Goal: Task Accomplishment & Management: Manage account settings

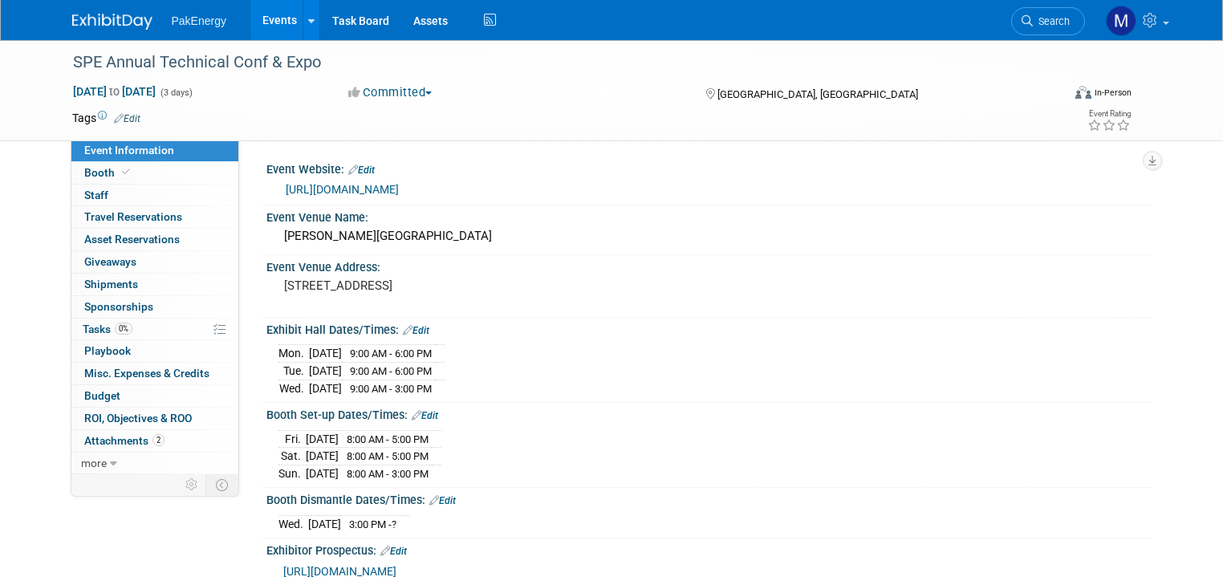
click at [270, 14] on link "Events" at bounding box center [279, 20] width 59 height 40
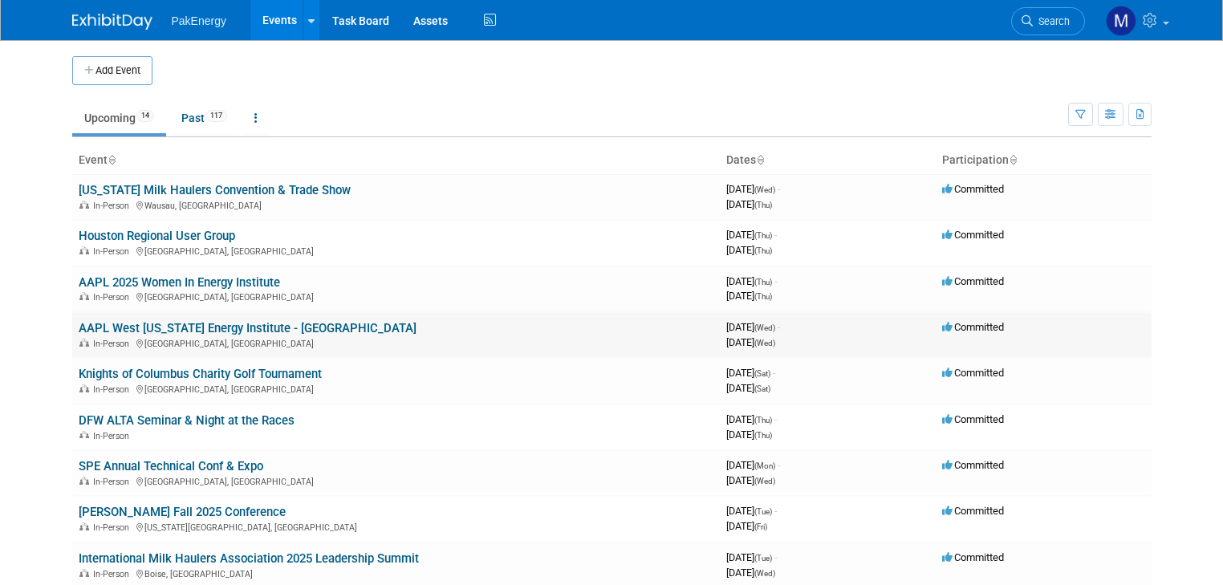
click at [151, 327] on link "AAPL West [US_STATE] Energy Institute - [GEOGRAPHIC_DATA]" at bounding box center [248, 328] width 338 height 14
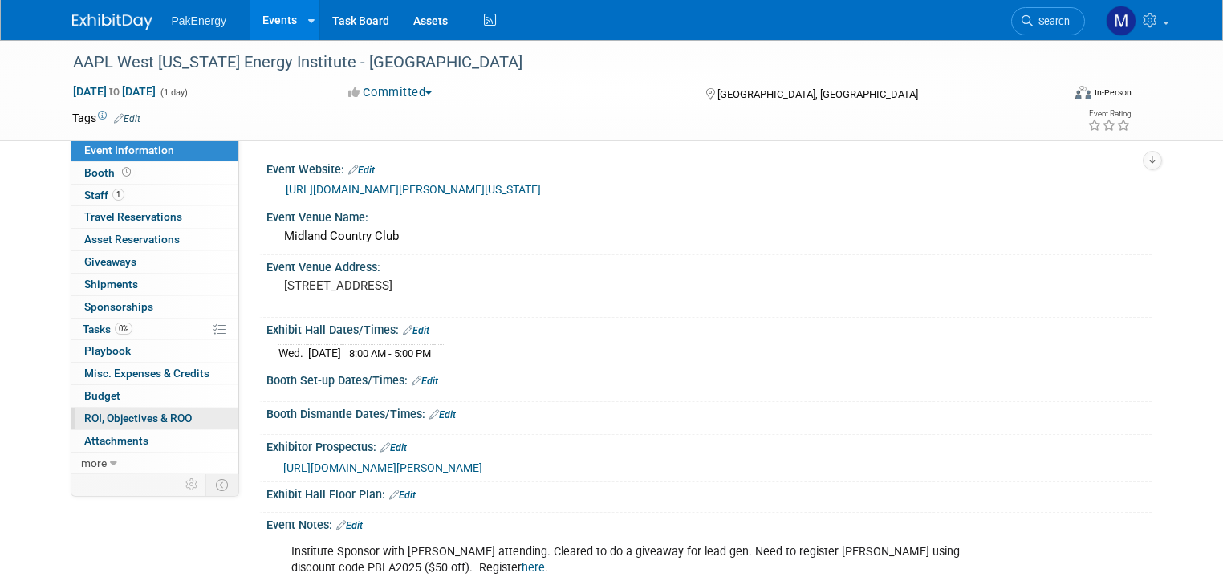
click at [95, 412] on span "ROI, Objectives & ROO 0" at bounding box center [138, 418] width 108 height 13
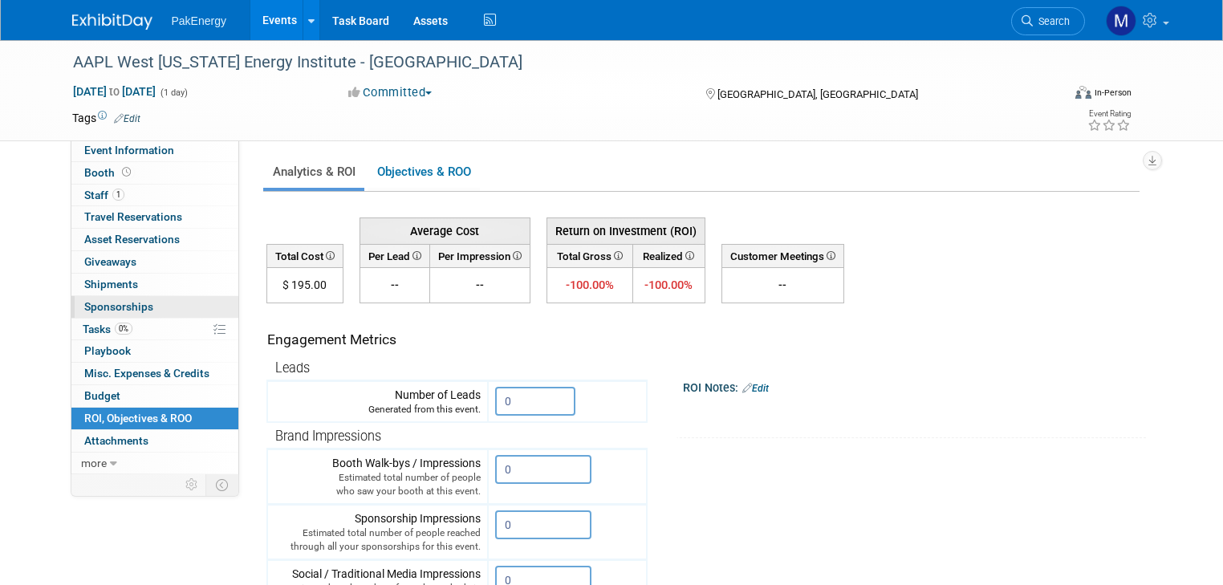
click at [121, 301] on span "Sponsorships 0" at bounding box center [118, 306] width 69 height 13
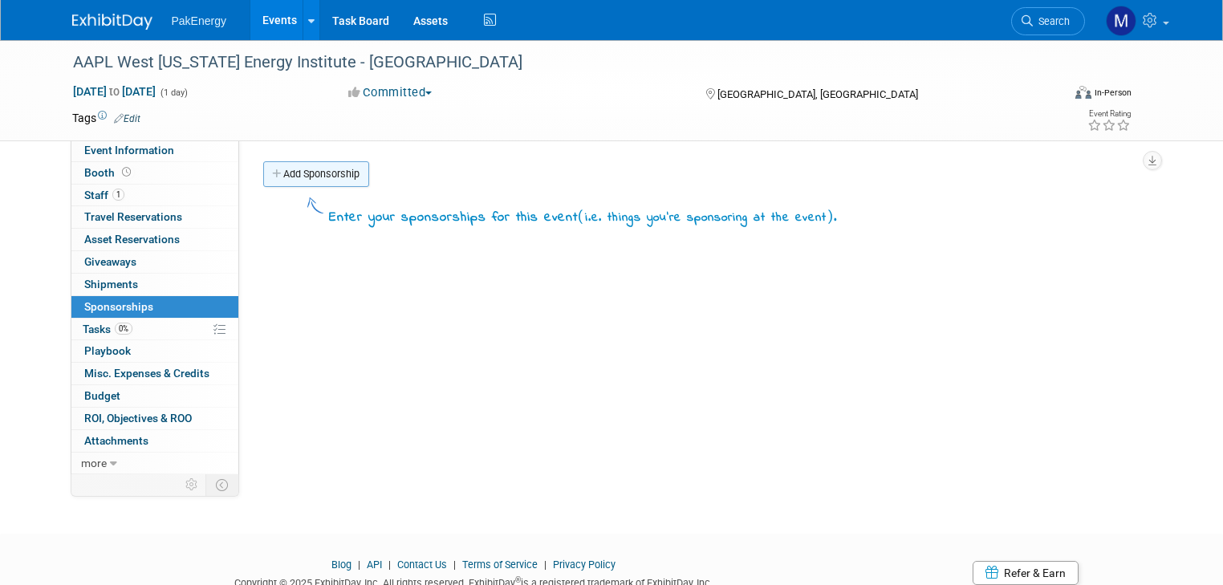
click at [294, 171] on link "Add Sponsorship" at bounding box center [316, 174] width 106 height 26
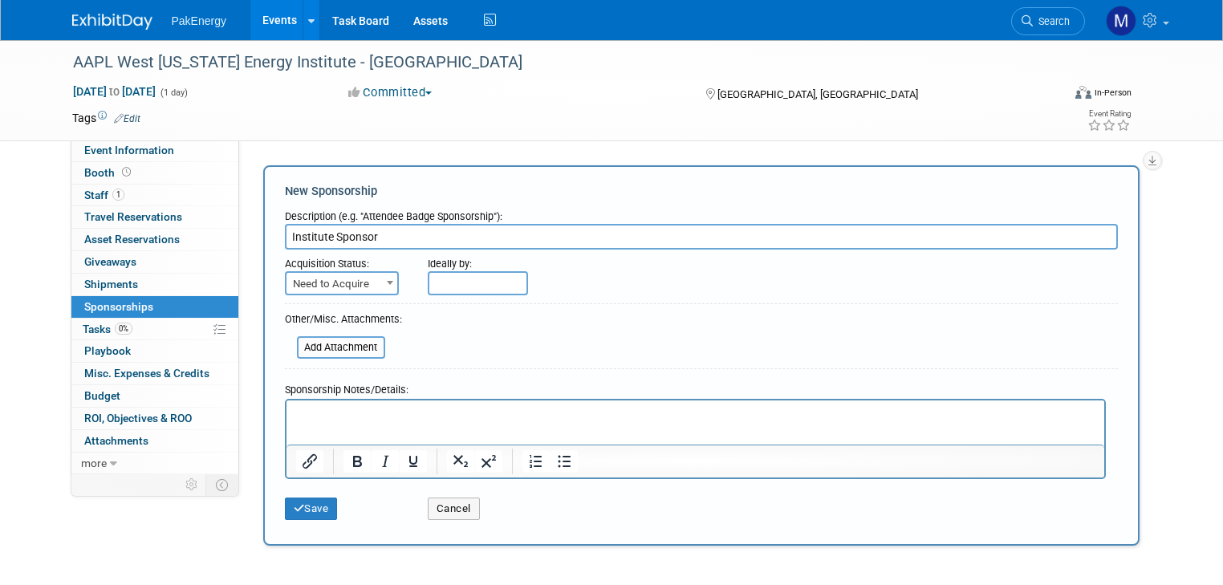
type input "Institute Sponsor"
click at [382, 277] on span at bounding box center [390, 282] width 16 height 21
select select "2"
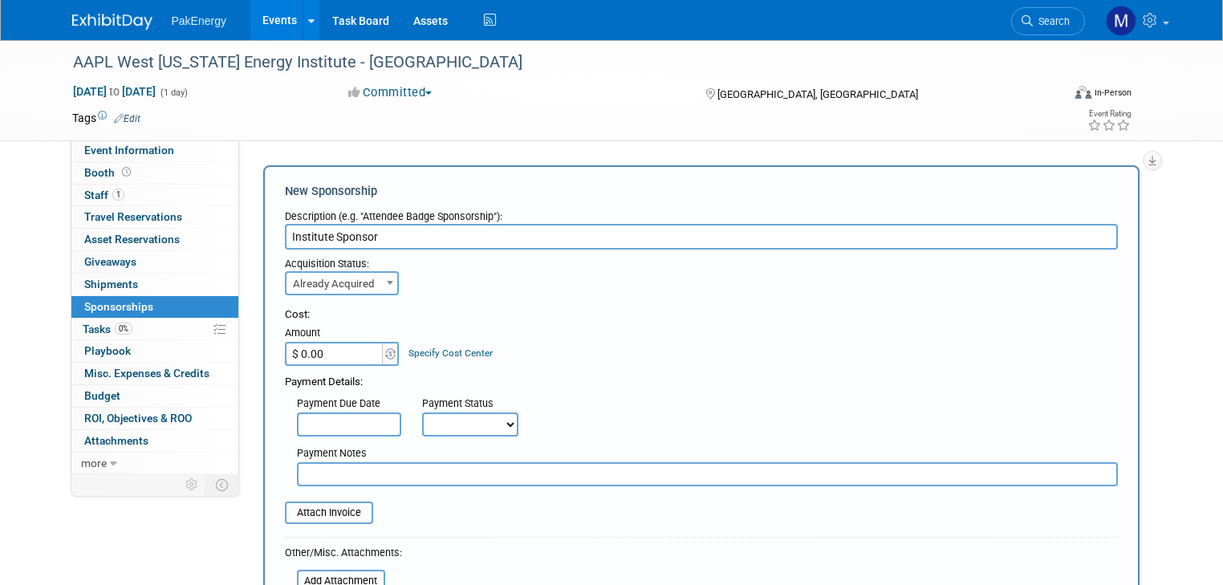
click at [343, 349] on input "$ 0.00" at bounding box center [335, 354] width 100 height 24
type input "$ 833.00"
click at [347, 420] on input "text" at bounding box center [349, 424] width 104 height 24
click at [495, 427] on select "Not Paid Yet Partially Paid Paid in Full" at bounding box center [470, 424] width 96 height 24
select select "1"
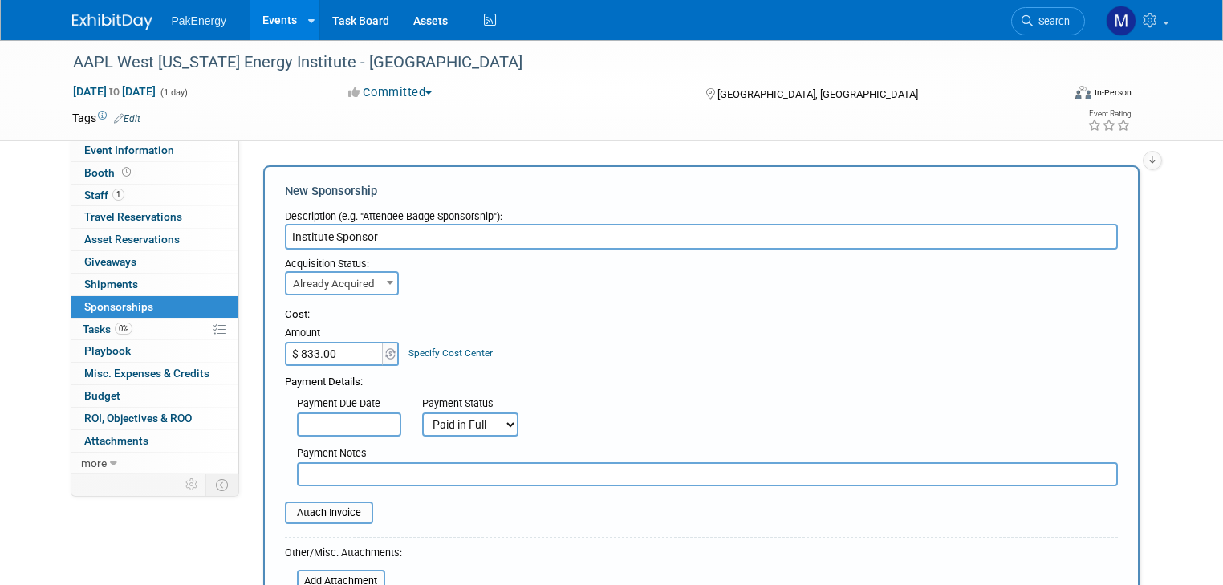
click at [422, 412] on select "Not Paid Yet Partially Paid Paid in Full" at bounding box center [470, 424] width 96 height 24
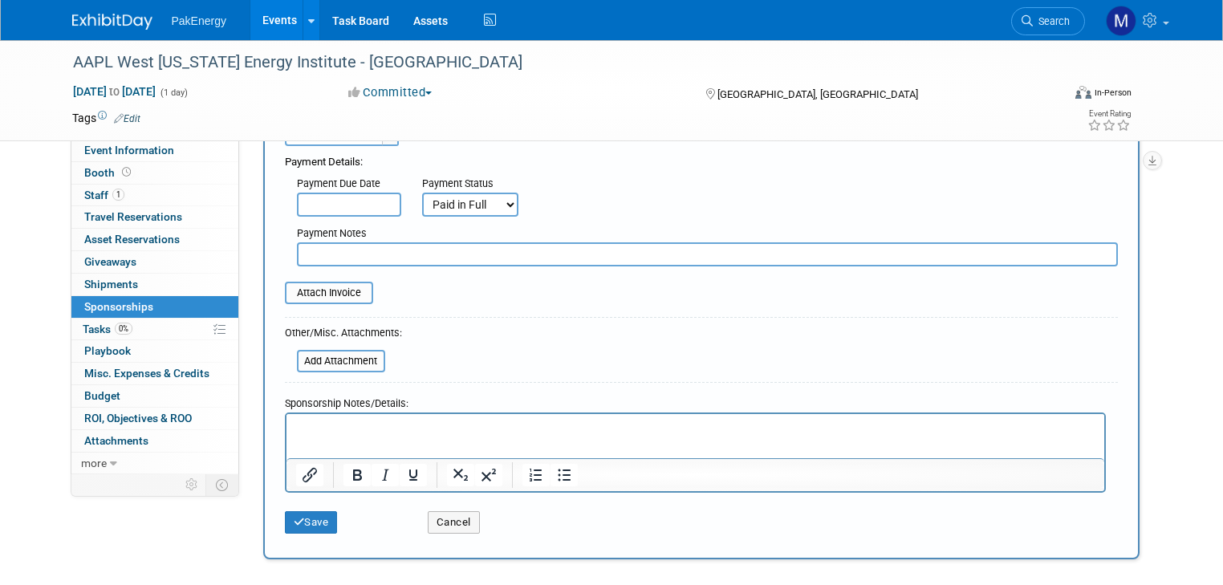
scroll to position [231, 0]
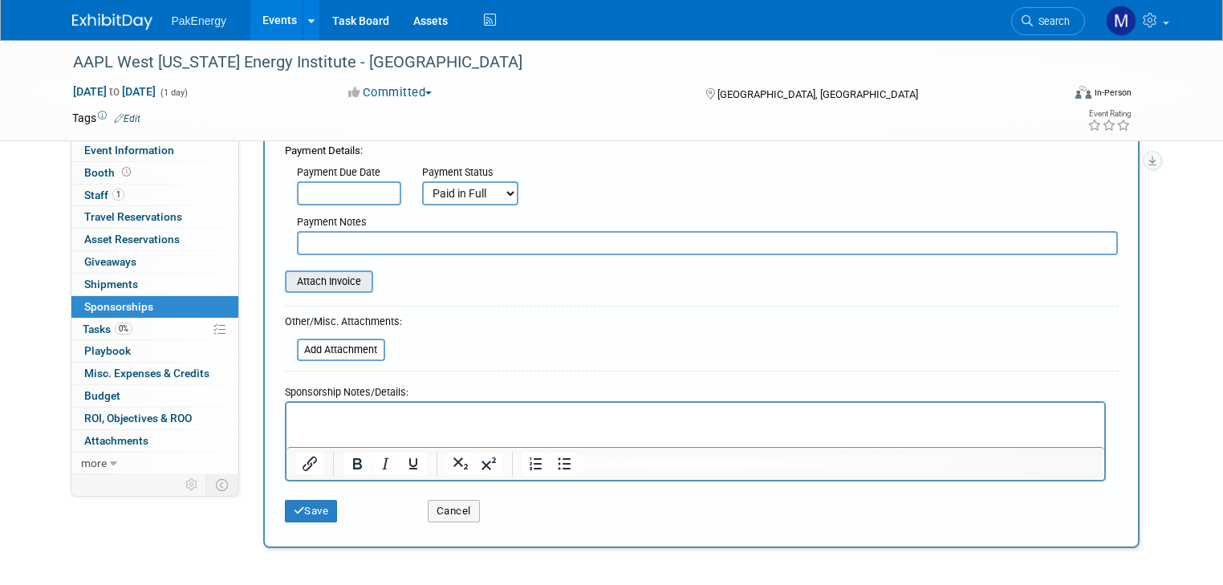
click at [314, 275] on input "file" at bounding box center [276, 281] width 191 height 19
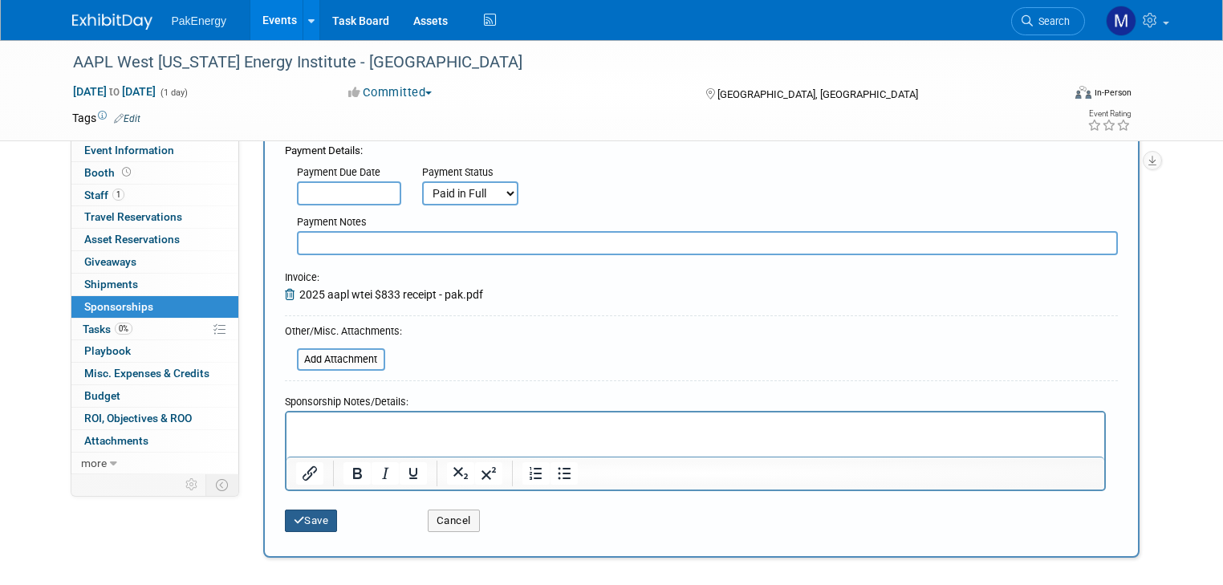
click at [302, 513] on button "Save" at bounding box center [311, 520] width 53 height 22
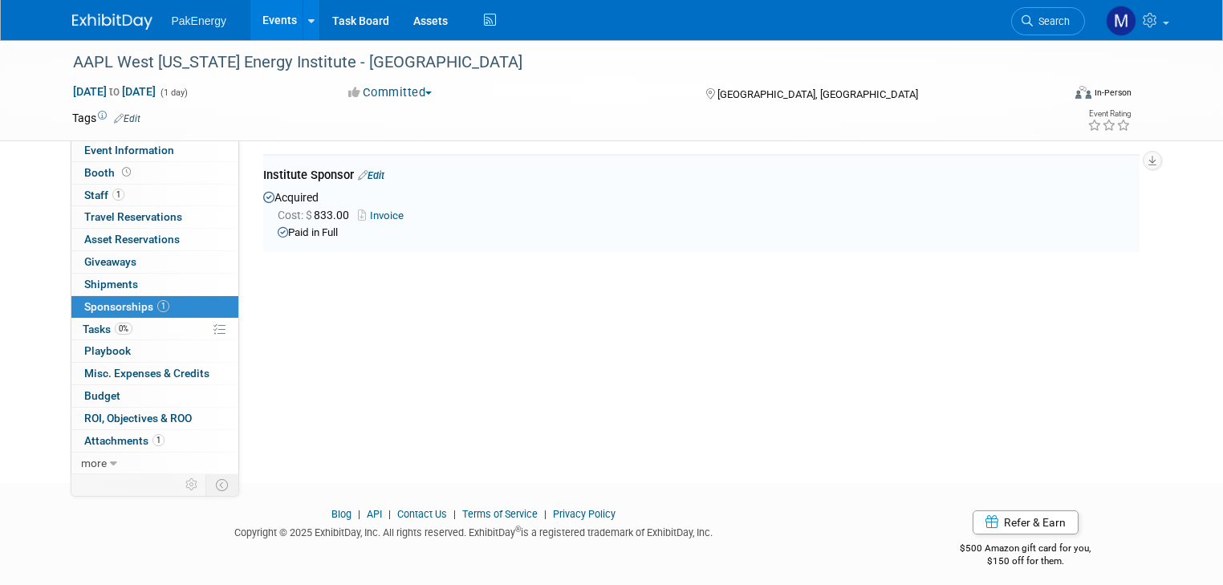
scroll to position [32, 0]
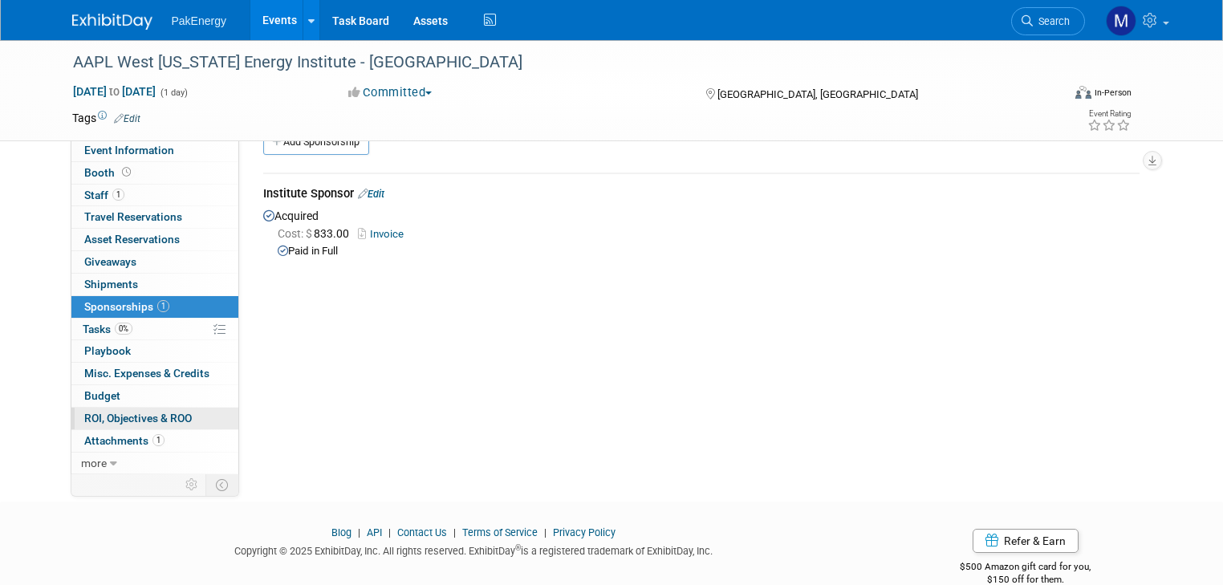
click at [106, 408] on link "0 ROI, Objectives & ROO 0" at bounding box center [154, 419] width 167 height 22
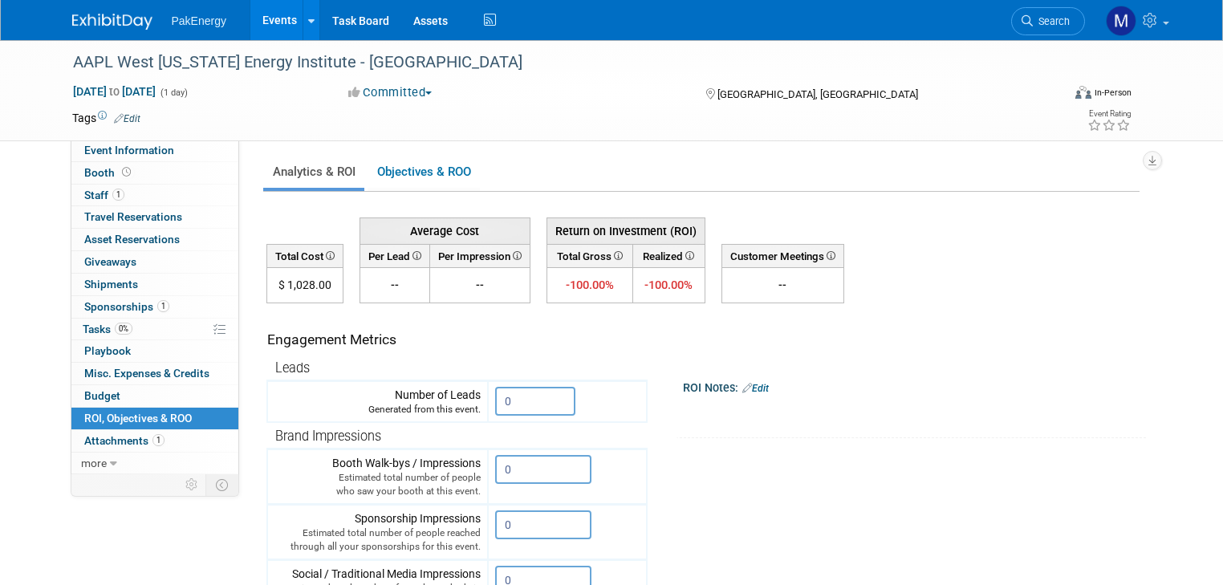
click at [262, 13] on link "Events" at bounding box center [279, 20] width 59 height 40
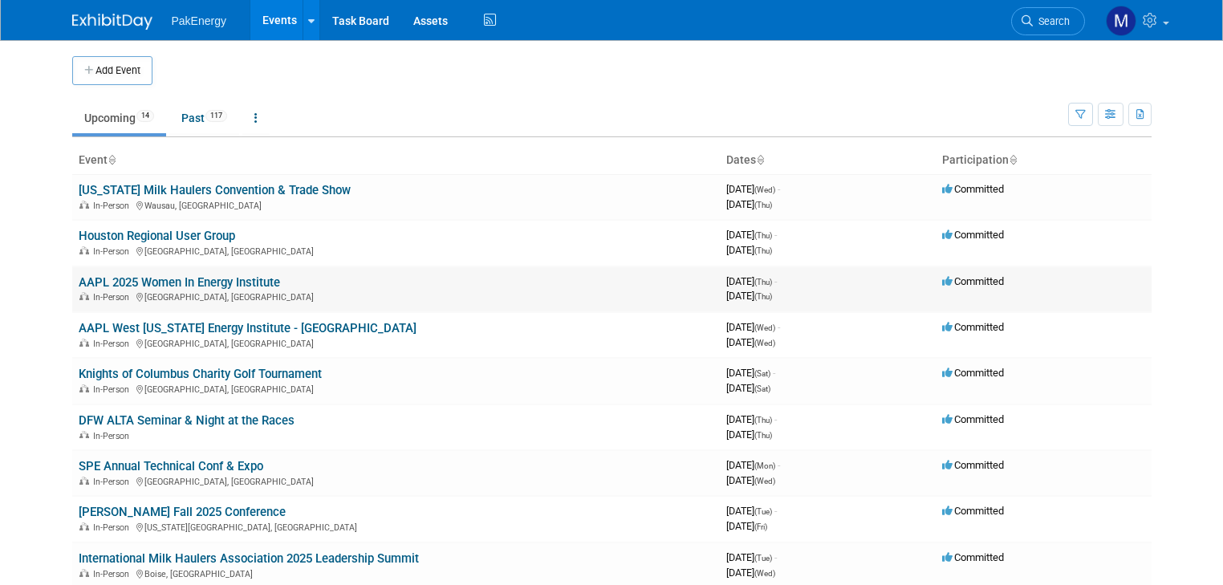
click at [212, 275] on link "AAPL 2025 Women In Energy Institute" at bounding box center [179, 282] width 201 height 14
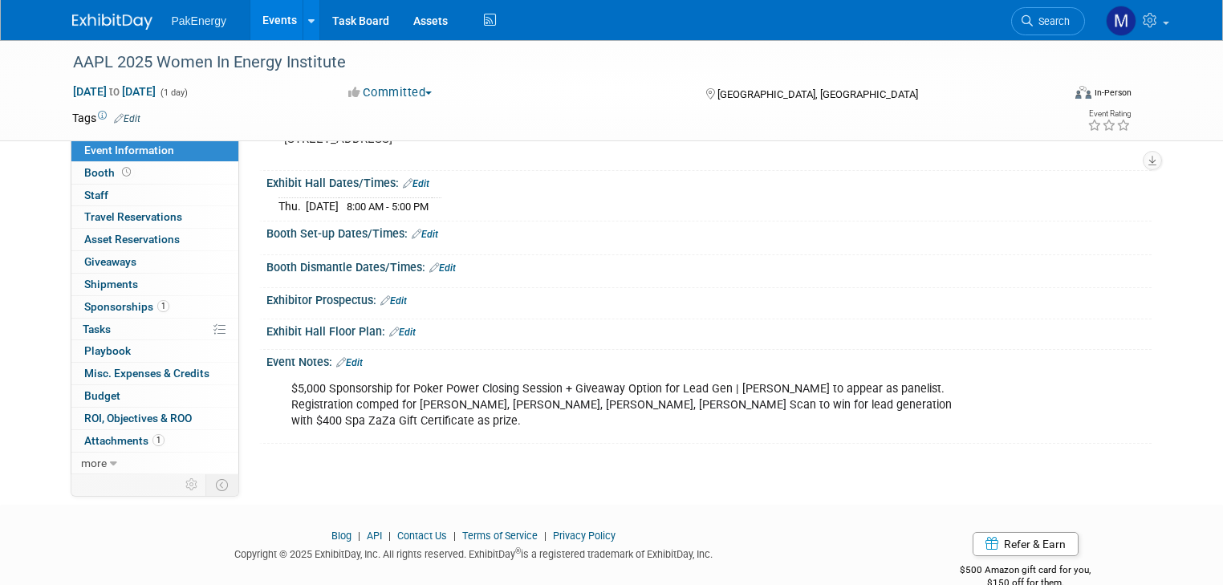
scroll to position [154, 0]
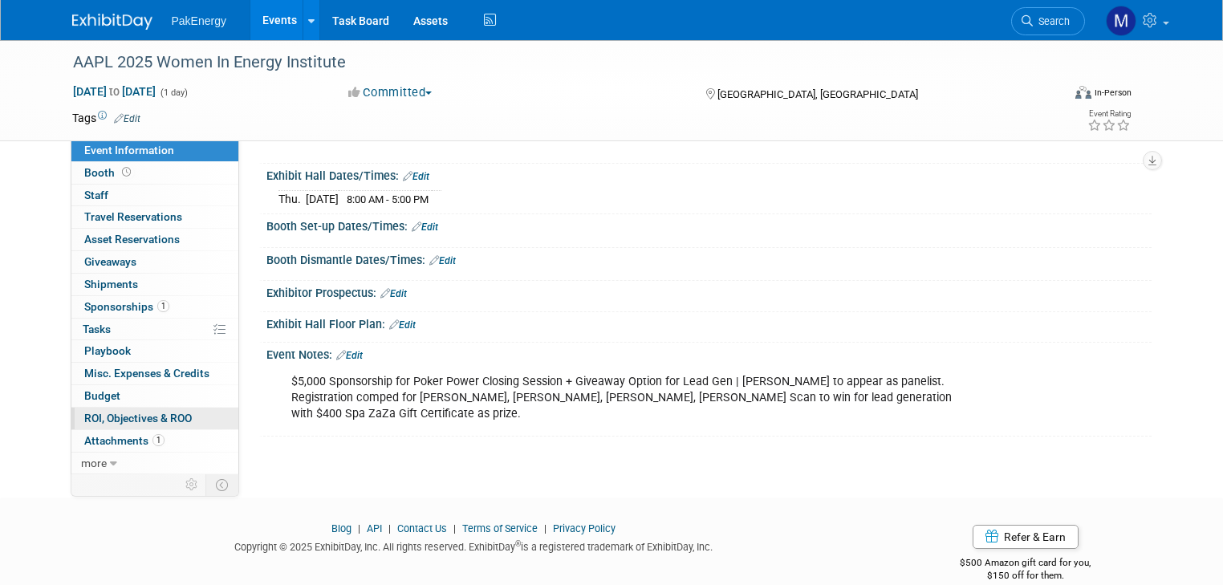
click at [79, 408] on link "0 ROI, Objectives & ROO 0" at bounding box center [154, 419] width 167 height 22
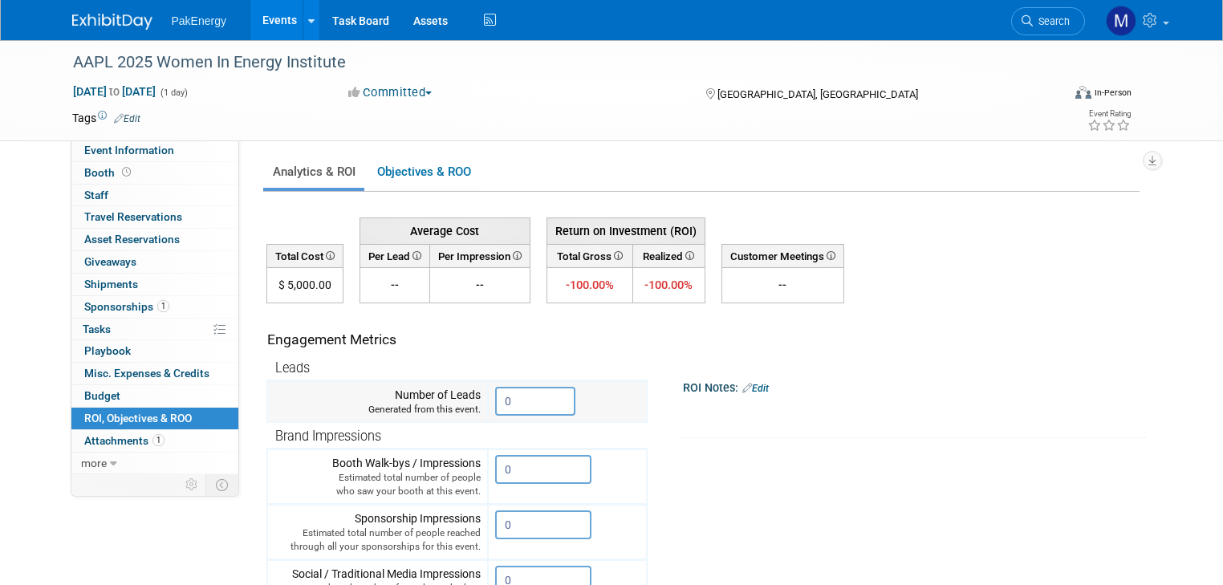
drag, startPoint x: 536, startPoint y: 400, endPoint x: 440, endPoint y: 398, distance: 96.3
click at [440, 398] on tr "Number of Leads Generated from this event. 0" at bounding box center [456, 402] width 379 height 42
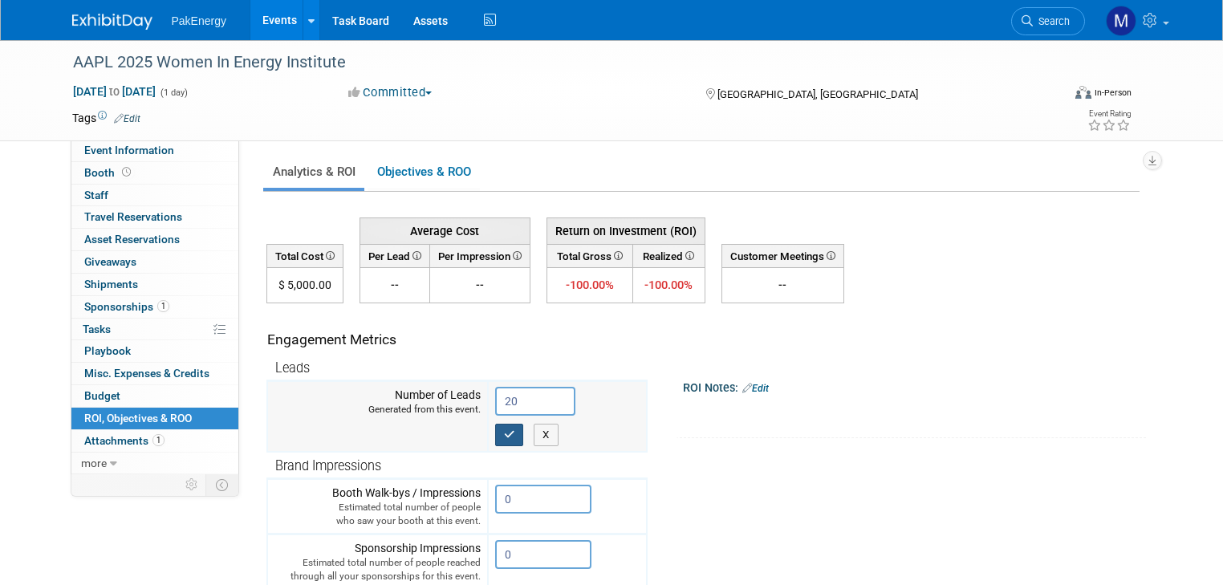
click at [504, 429] on icon "button" at bounding box center [509, 434] width 11 height 10
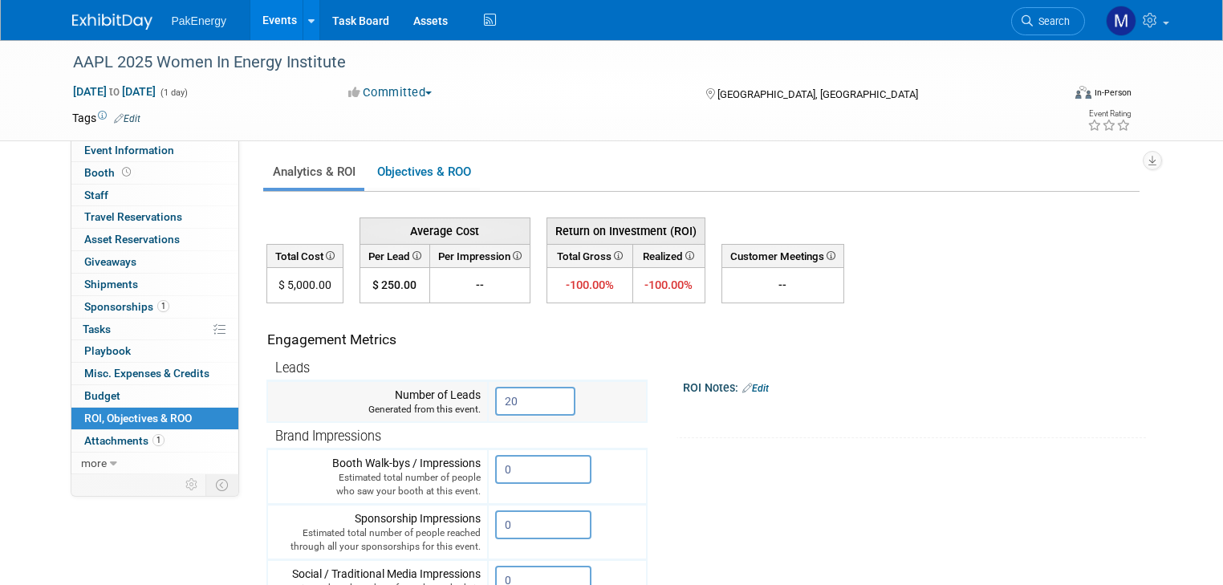
drag, startPoint x: 495, startPoint y: 398, endPoint x: 481, endPoint y: 392, distance: 15.1
click at [495, 392] on input "20" at bounding box center [535, 401] width 80 height 29
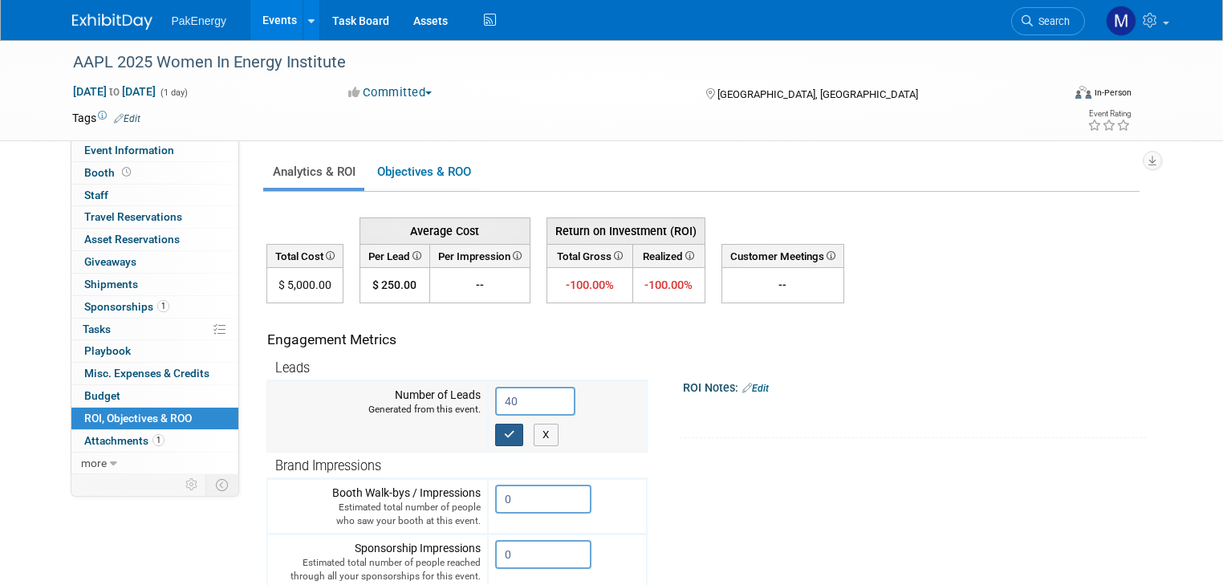
type input "40"
click at [504, 429] on icon "button" at bounding box center [509, 434] width 11 height 10
